Goal: Task Accomplishment & Management: Manage account settings

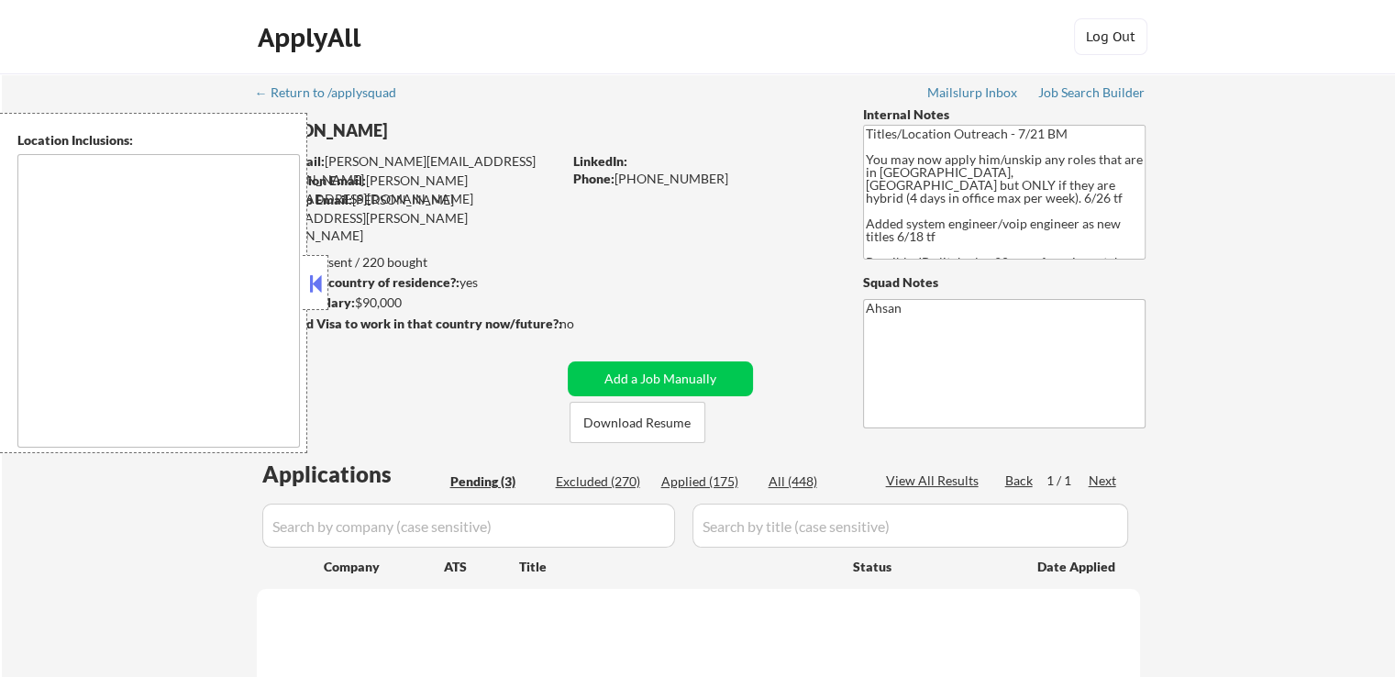
select select ""pending""
type textarea "[GEOGRAPHIC_DATA], [GEOGRAPHIC_DATA] [GEOGRAPHIC_DATA], [GEOGRAPHIC_DATA] [GEOG…"
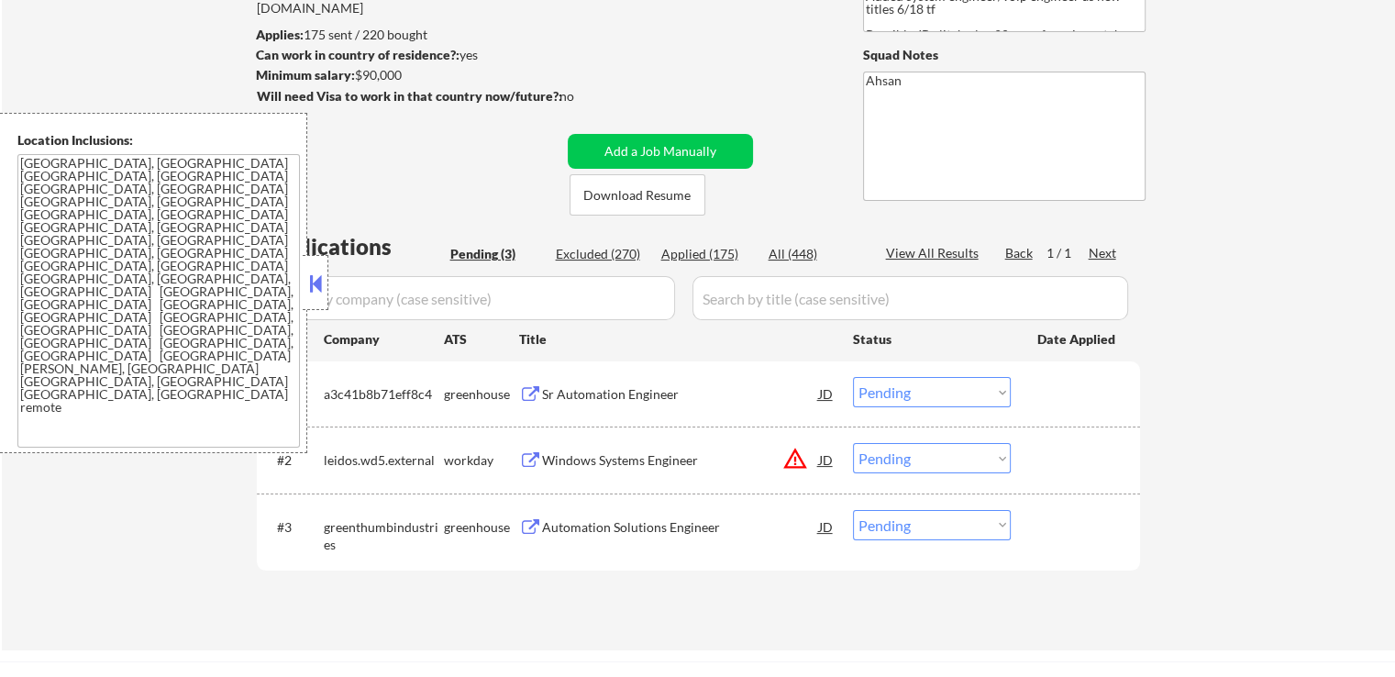
scroll to position [367, 0]
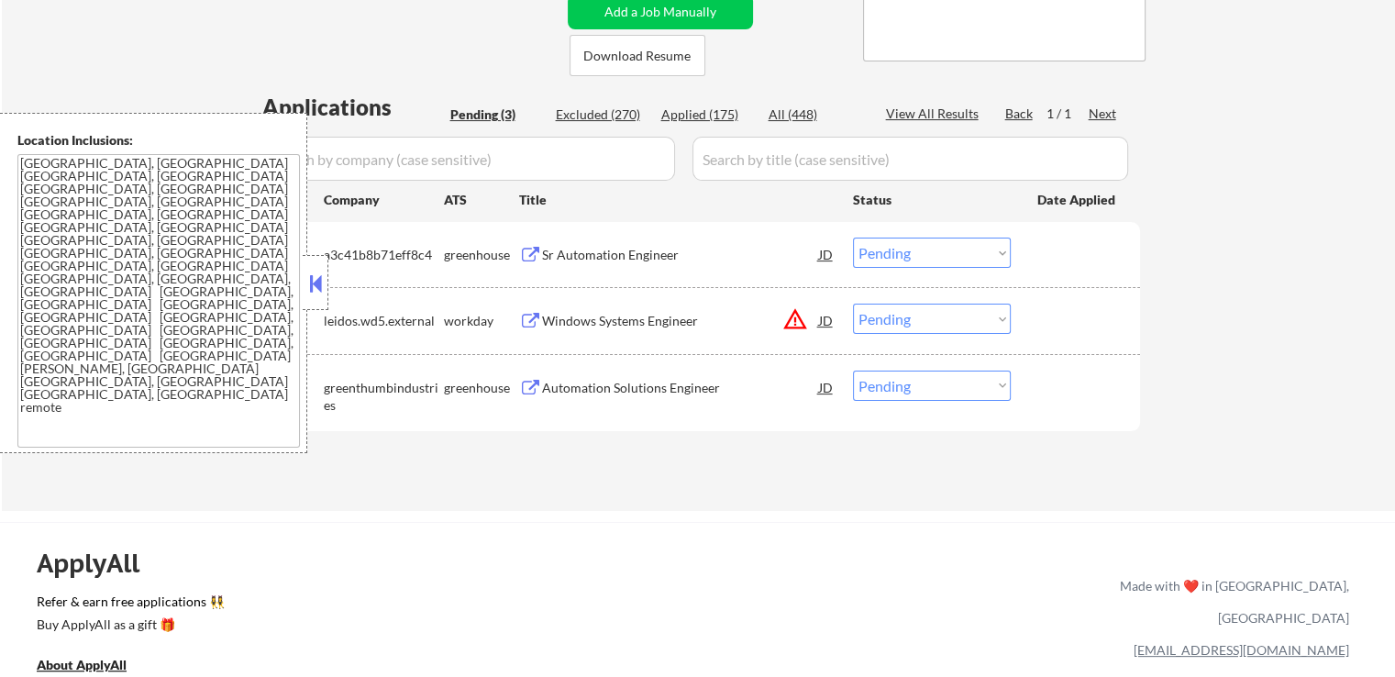
click at [535, 254] on button at bounding box center [530, 255] width 23 height 17
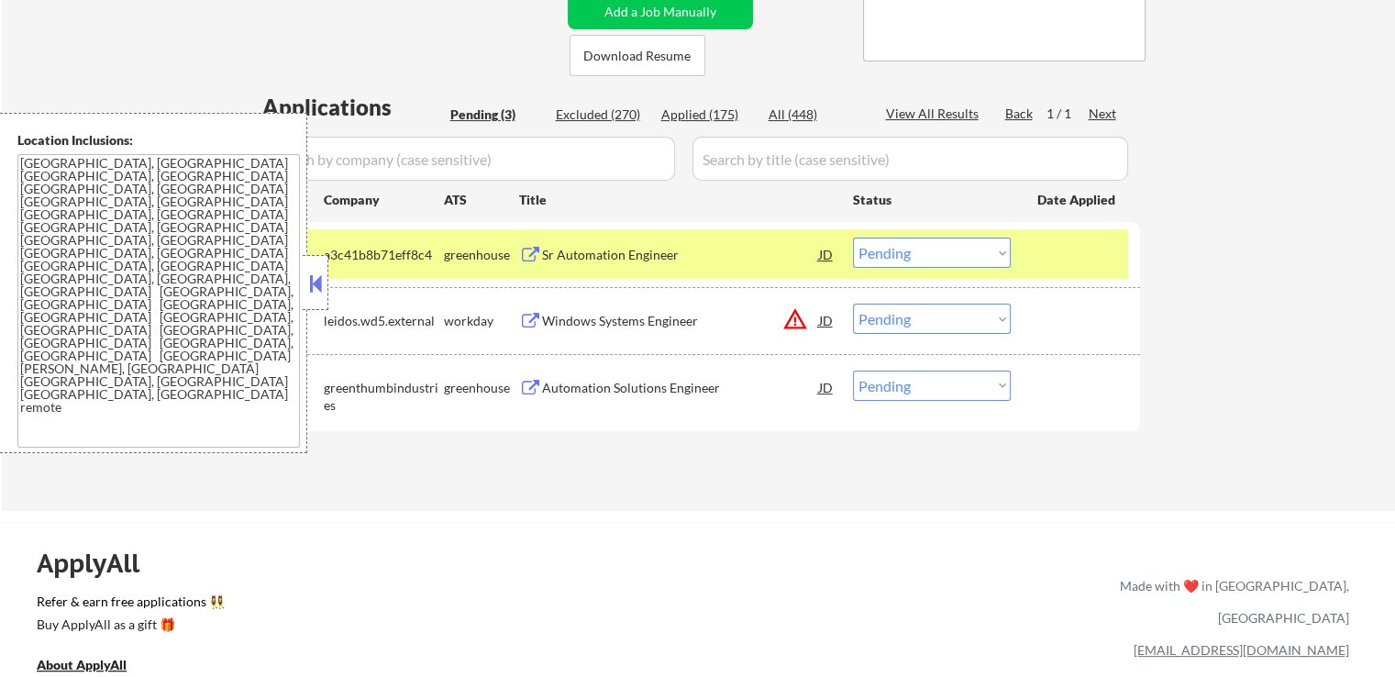
click at [553, 393] on div "Automation Solutions Engineer" at bounding box center [680, 388] width 277 height 18
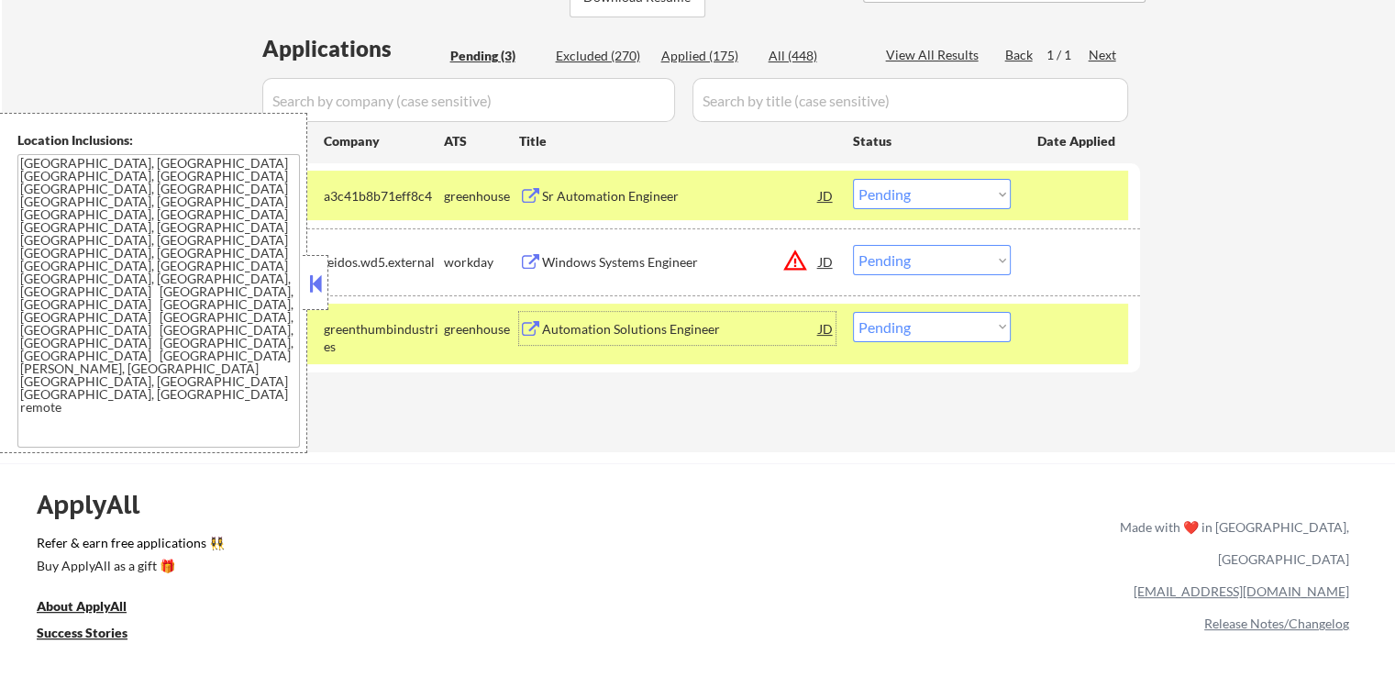
scroll to position [458, 0]
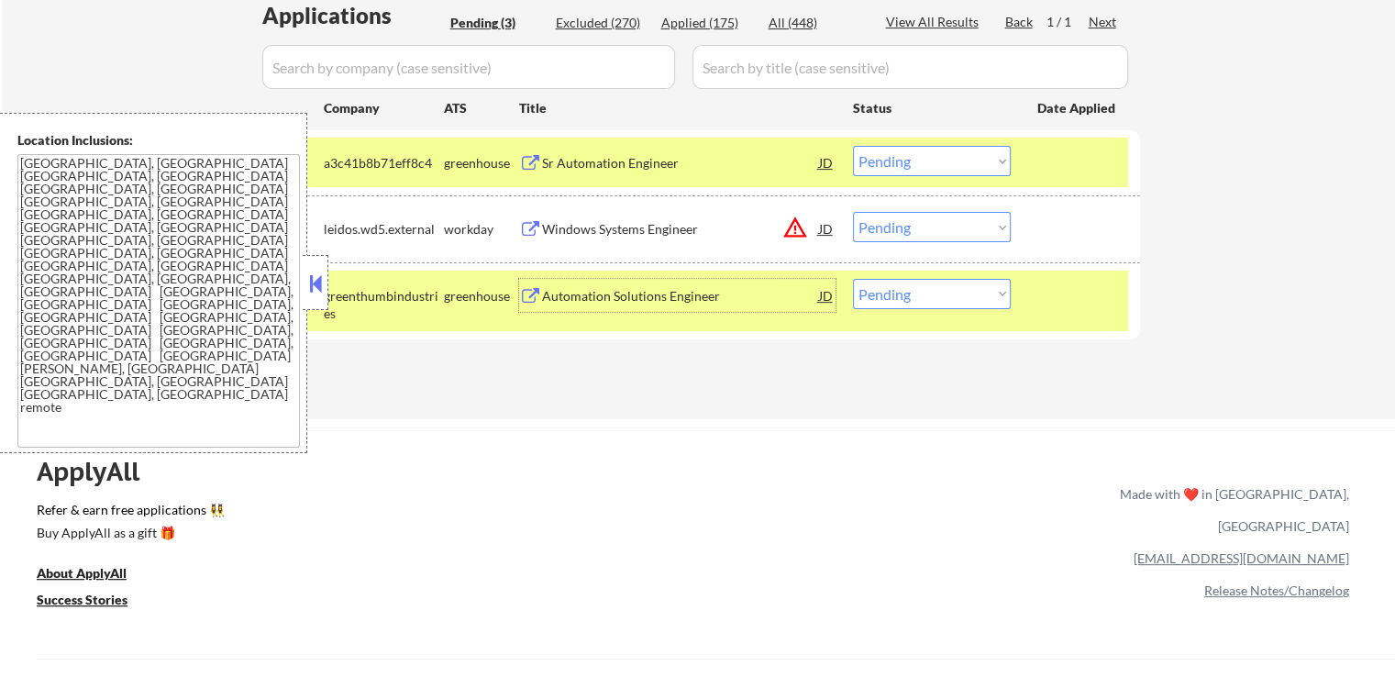
drag, startPoint x: 934, startPoint y: 159, endPoint x: 932, endPoint y: 173, distance: 14.9
click at [934, 159] on select "Choose an option... Pending Applied Excluded (Questions) Excluded (Expired) Exc…" at bounding box center [932, 161] width 158 height 30
click at [853, 146] on select "Choose an option... Pending Applied Excluded (Questions) Excluded (Expired) Exc…" at bounding box center [932, 161] width 158 height 30
select select ""pending""
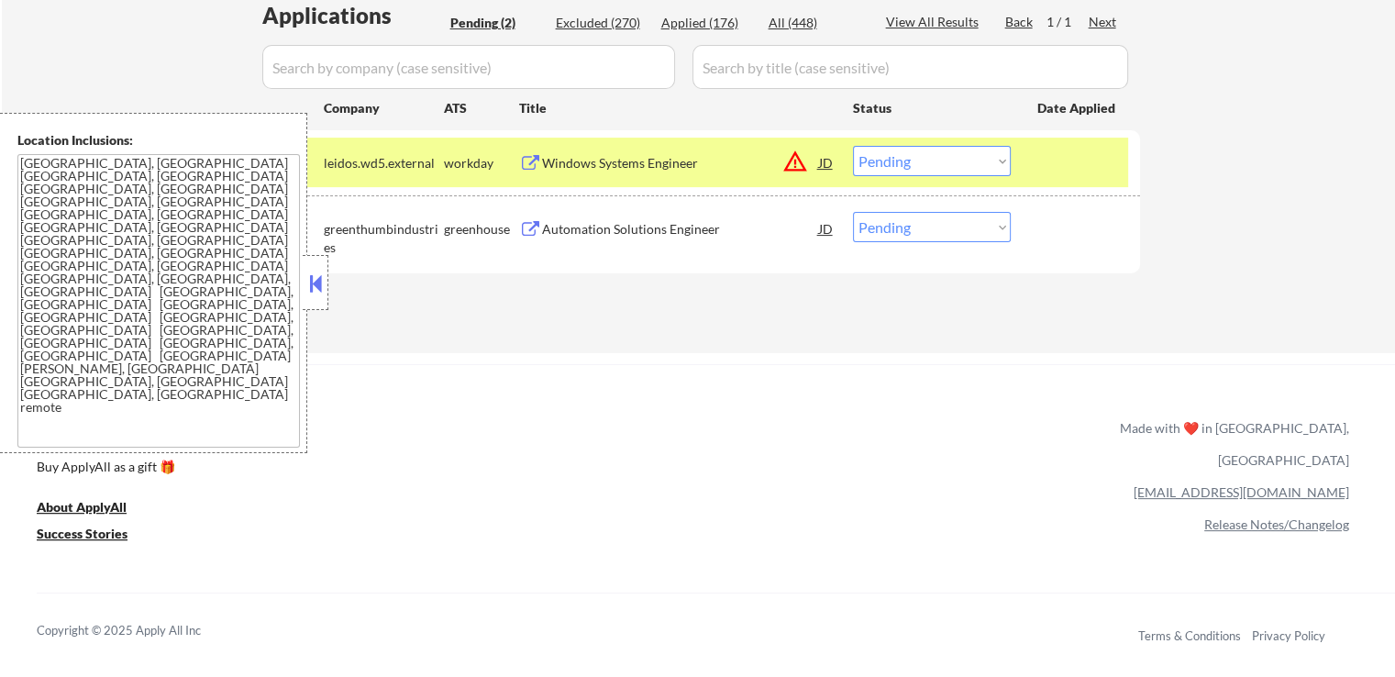
click at [895, 224] on select "Choose an option... Pending Applied Excluded (Questions) Excluded (Expired) Exc…" at bounding box center [932, 227] width 158 height 30
select select ""applied""
click at [853, 212] on select "Choose an option... Pending Applied Excluded (Questions) Excluded (Expired) Exc…" at bounding box center [932, 227] width 158 height 30
click at [893, 161] on select "Choose an option... Pending Applied Excluded (Questions) Excluded (Expired) Exc…" at bounding box center [932, 161] width 158 height 30
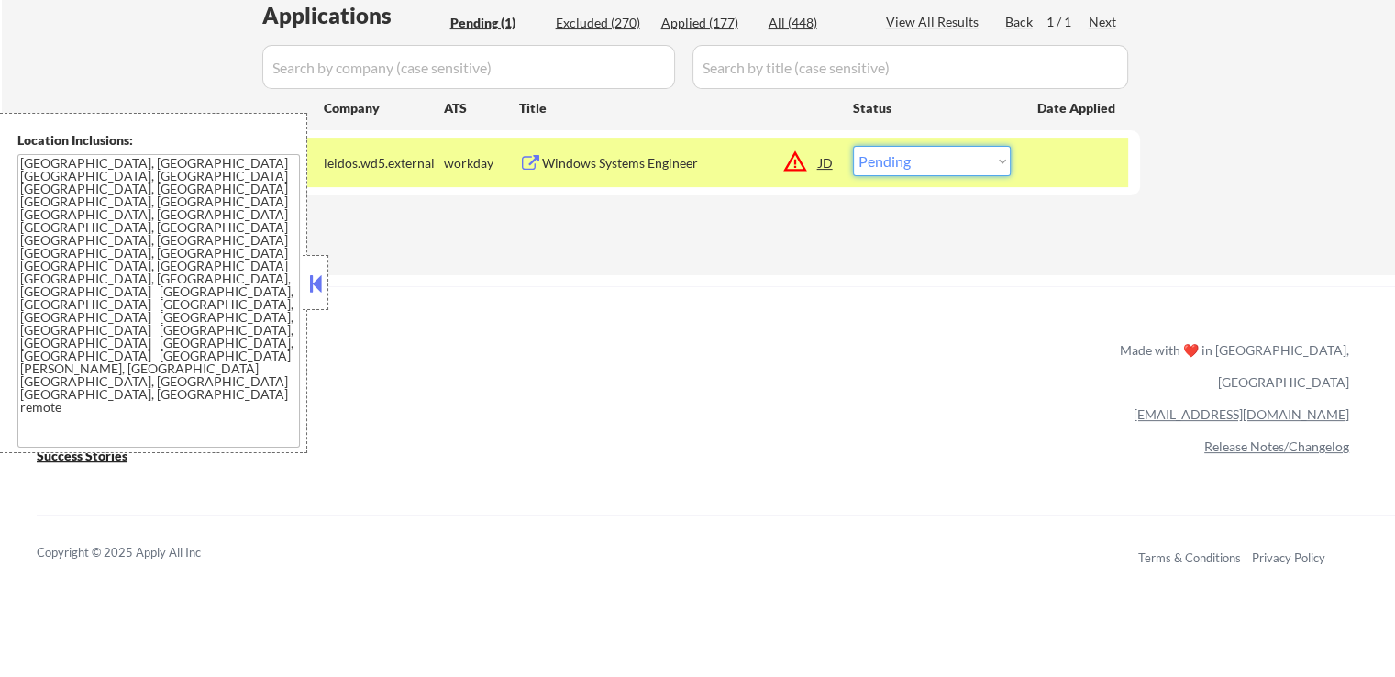
select select ""excluded__location_""
click at [853, 146] on select "Choose an option... Pending Applied Excluded (Questions) Excluded (Expired) Exc…" at bounding box center [932, 161] width 158 height 30
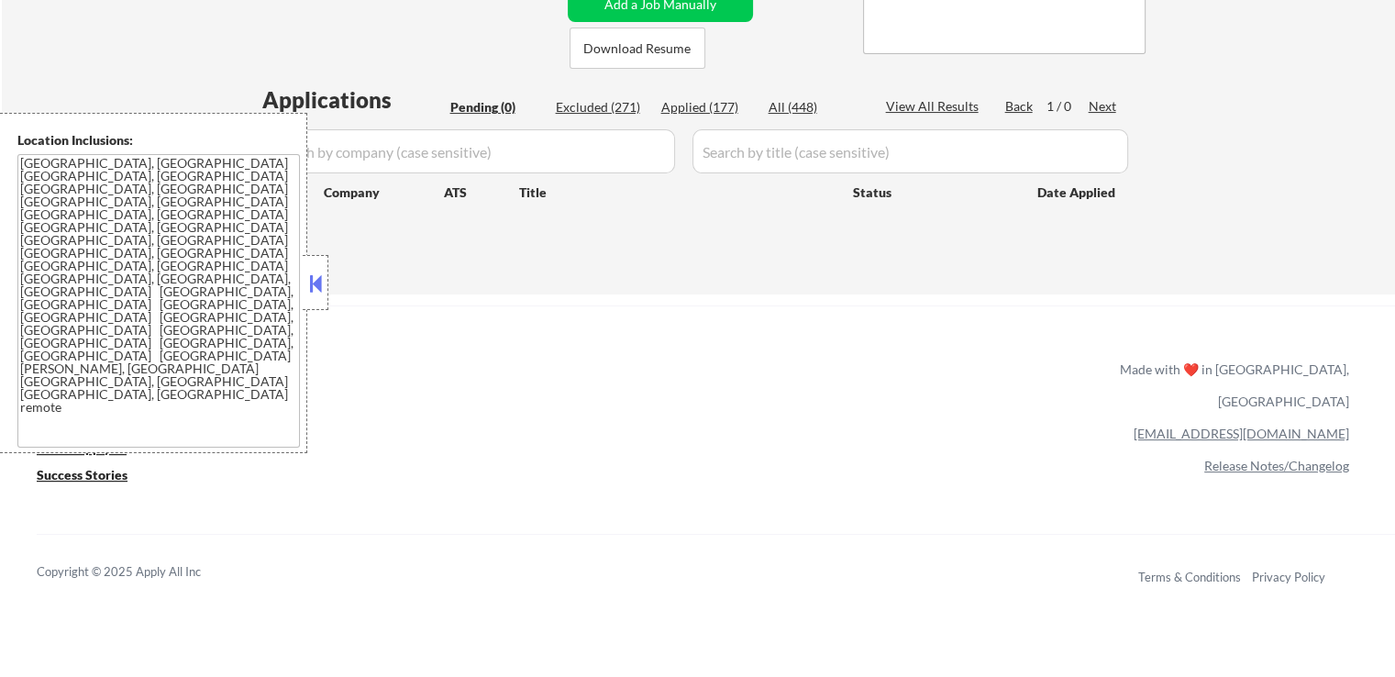
scroll to position [183, 0]
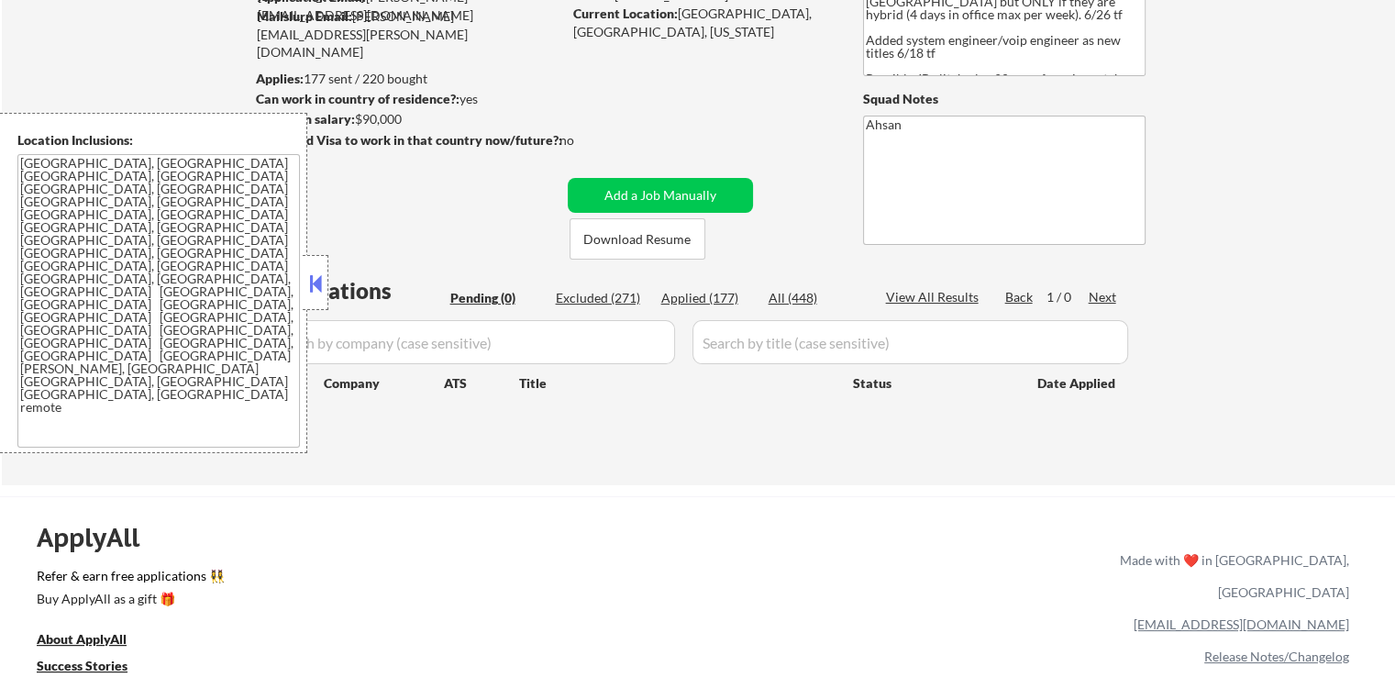
click at [495, 170] on div "Will need Visa to work in that country now/future?: no" at bounding box center [434, 151] width 355 height 40
